Goal: Transaction & Acquisition: Purchase product/service

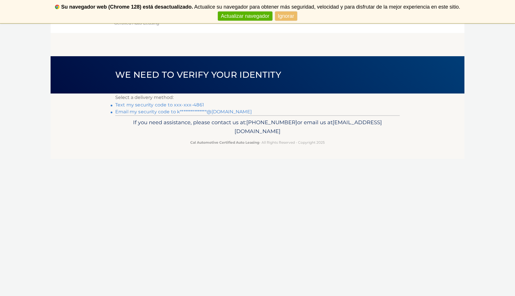
click at [180, 105] on link "Text my security code to xxx-xxx-4861" at bounding box center [159, 104] width 89 height 5
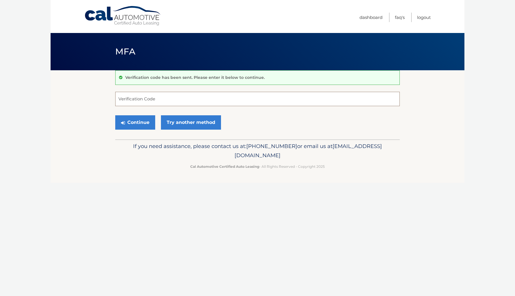
click at [140, 95] on input "Verification Code" at bounding box center [257, 99] width 284 height 14
type input "938876"
click at [135, 125] on button "Continue" at bounding box center [135, 122] width 40 height 14
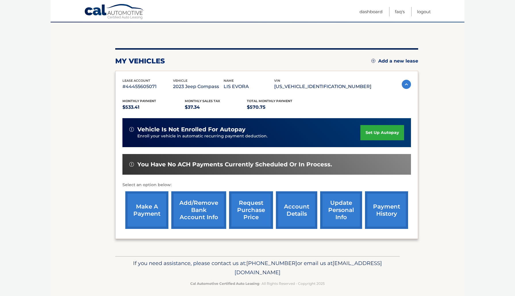
scroll to position [51, 0]
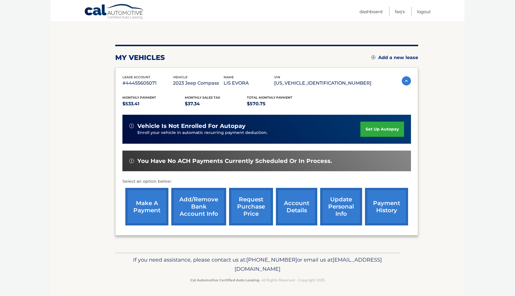
click at [389, 208] on link "payment history" at bounding box center [386, 207] width 43 height 38
click at [147, 208] on link "make a payment" at bounding box center [146, 207] width 43 height 38
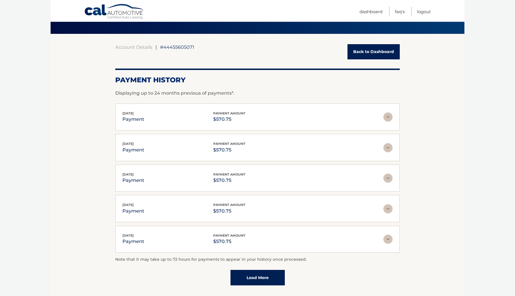
scroll to position [80, 0]
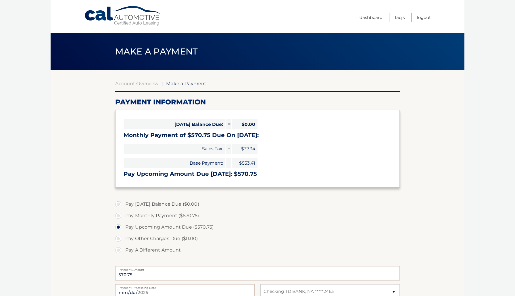
select select "Nzk3MmUwMWQtNjYyZi00ZDA2LWExNGQtYjZkM2E1Y2JlYzVh"
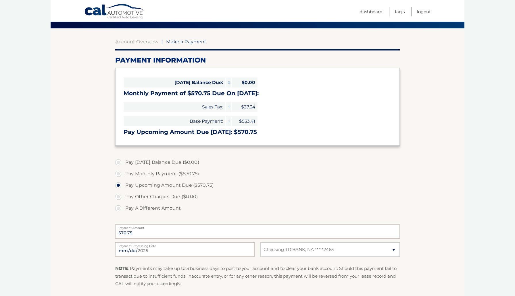
scroll to position [43, 0]
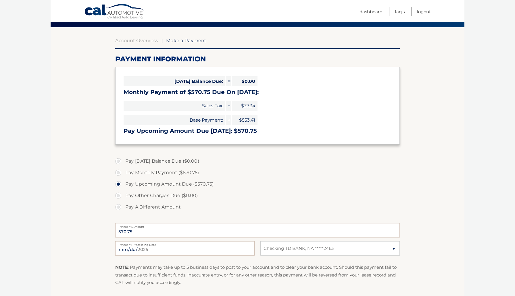
click at [117, 173] on label "Pay Monthly Payment ($570.75)" at bounding box center [257, 172] width 284 height 11
click at [117, 173] on input "Pay Monthly Payment ($570.75)" at bounding box center [120, 171] width 6 height 9
radio input "true"
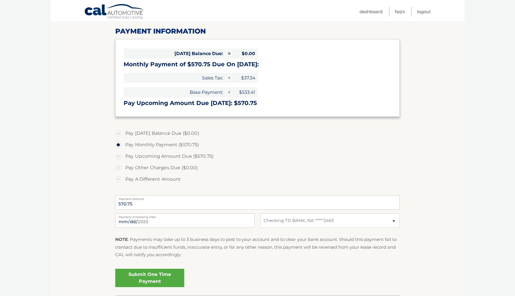
scroll to position [72, 0]
click at [146, 275] on link "Submit One Time Payment" at bounding box center [149, 278] width 69 height 18
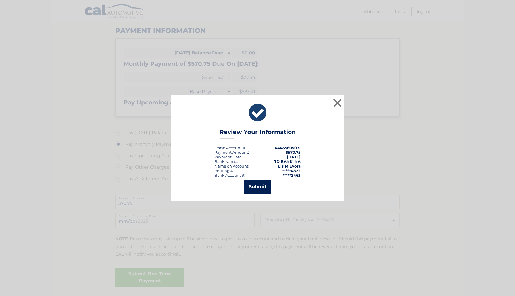
click at [254, 190] on button "Submit" at bounding box center [257, 187] width 27 height 14
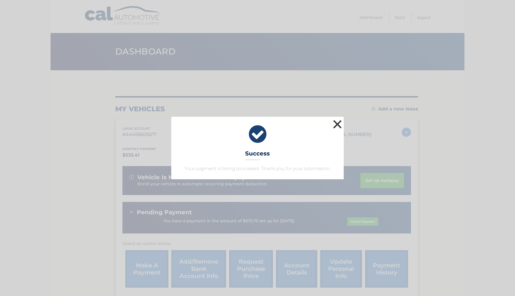
drag, startPoint x: 342, startPoint y: 124, endPoint x: 345, endPoint y: 125, distance: 3.2
click at [342, 124] on button "×" at bounding box center [337, 124] width 11 height 11
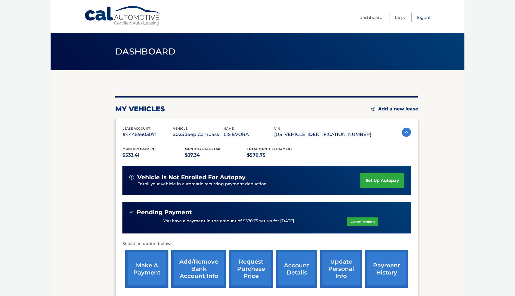
click at [423, 17] on link "Logout" at bounding box center [424, 17] width 14 height 9
